Goal: Task Accomplishment & Management: Use online tool/utility

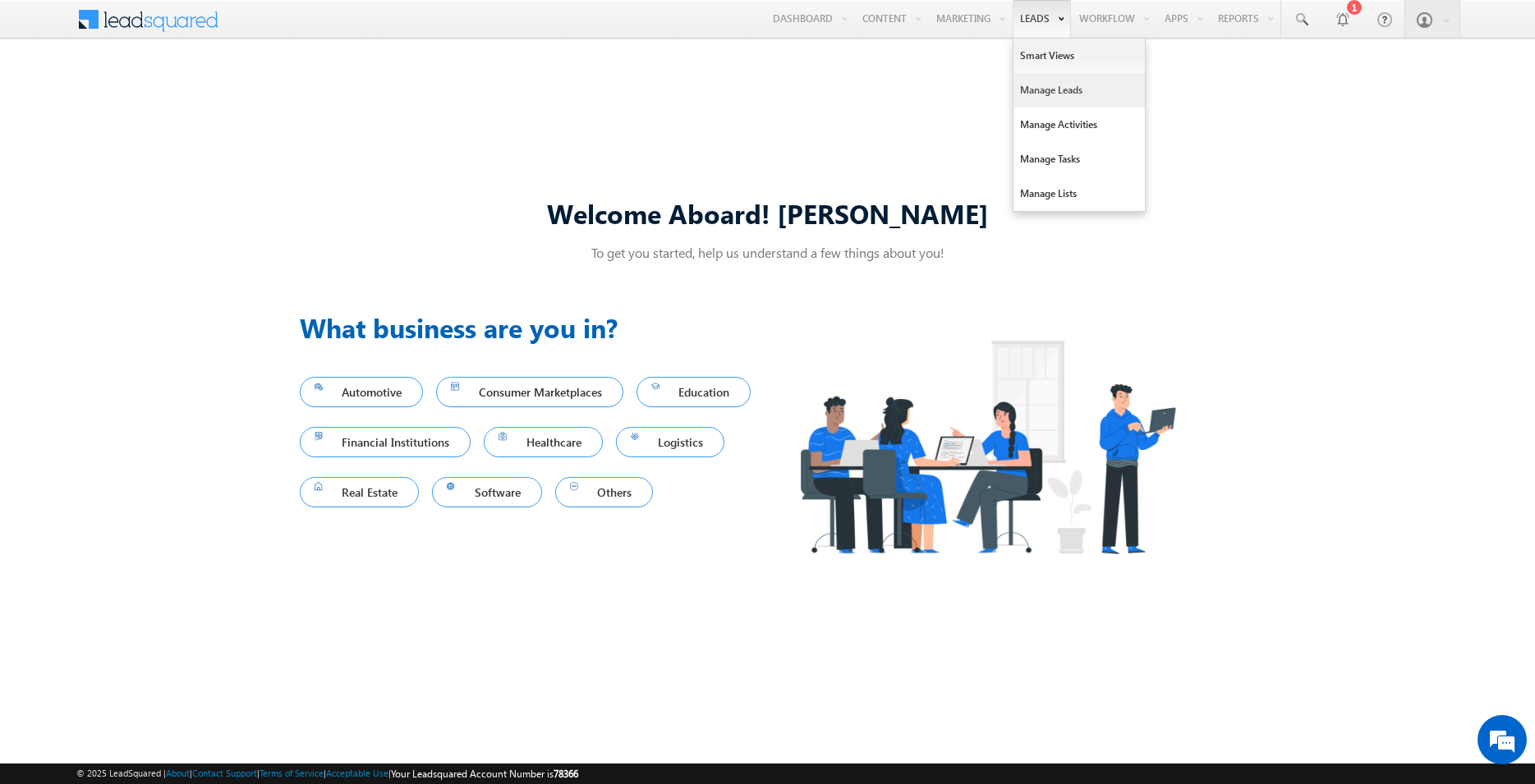
click at [1037, 86] on link "Manage Leads" at bounding box center [1078, 90] width 131 height 35
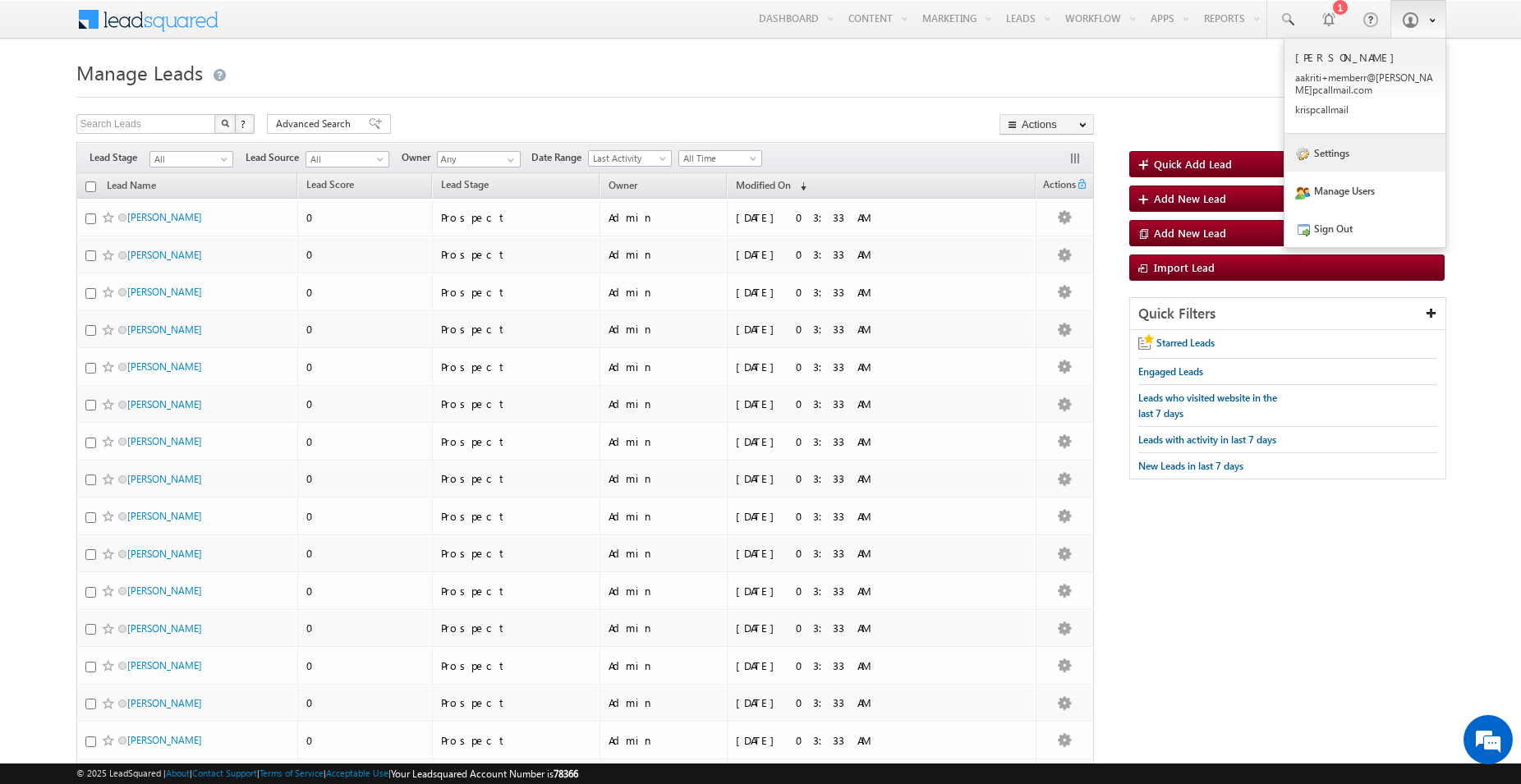
click at [1340, 156] on link "Settings" at bounding box center [1365, 153] width 161 height 38
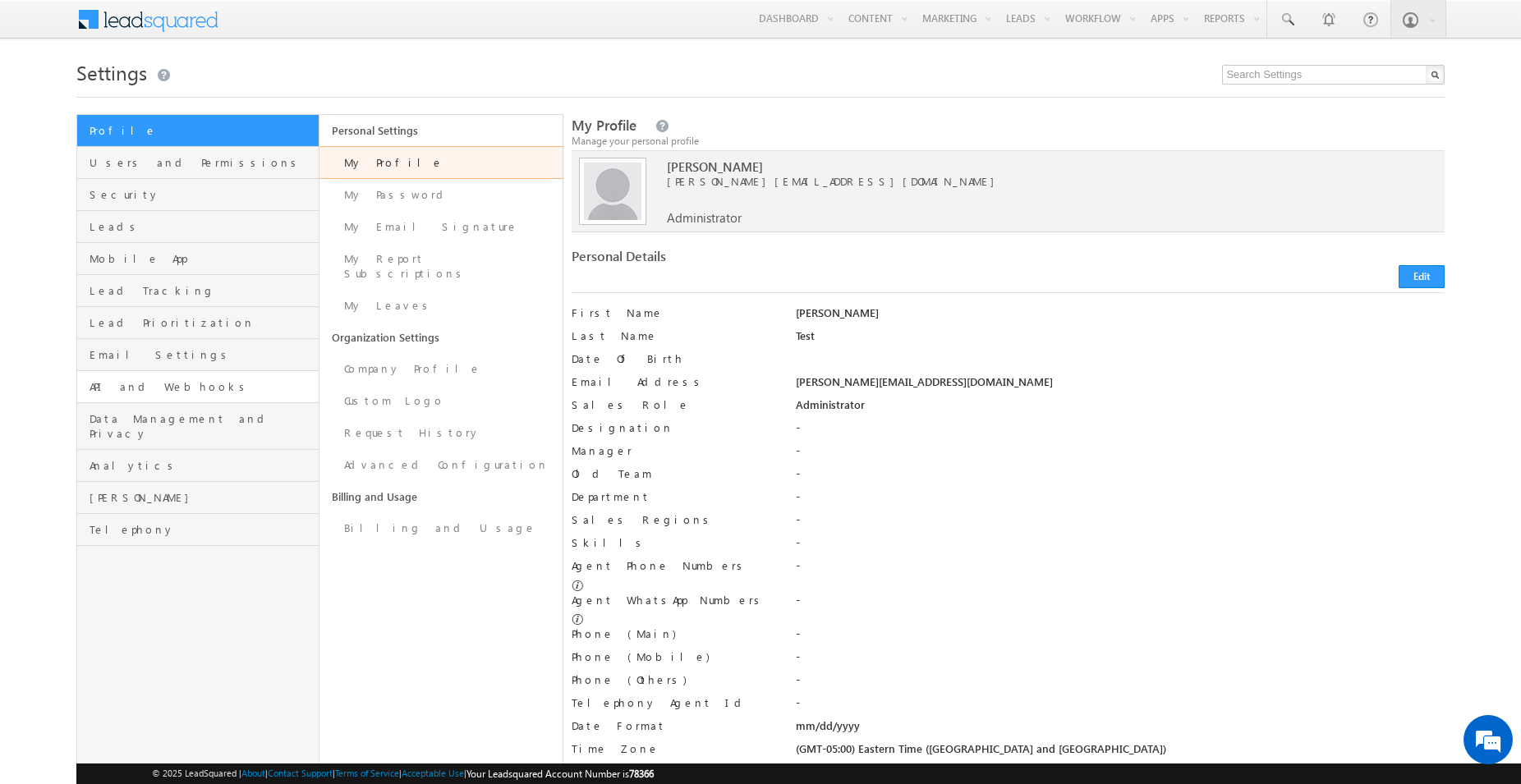
click at [155, 399] on link "API and Webhooks" at bounding box center [198, 387] width 242 height 32
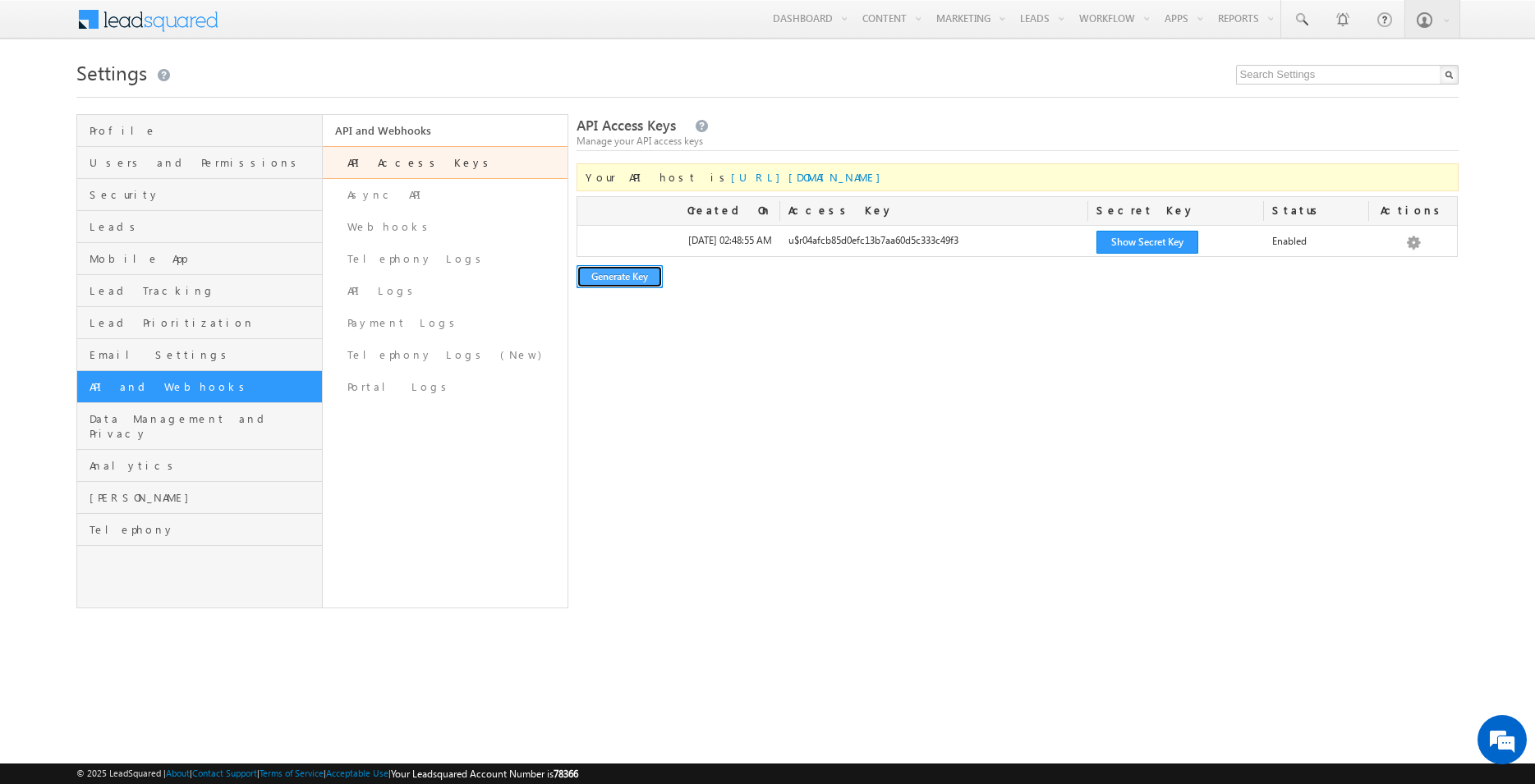
click at [642, 275] on button "Generate Key" at bounding box center [619, 276] width 86 height 23
